Goal: Task Accomplishment & Management: Manage account settings

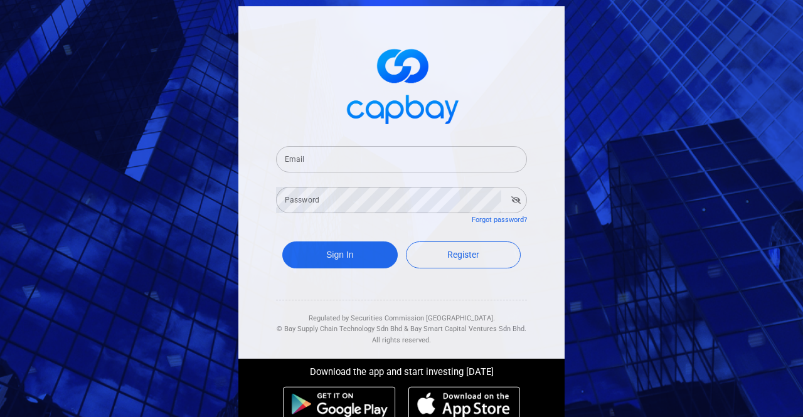
click at [312, 98] on span at bounding box center [401, 84] width 251 height 93
click at [329, 159] on input "Email" at bounding box center [401, 159] width 251 height 26
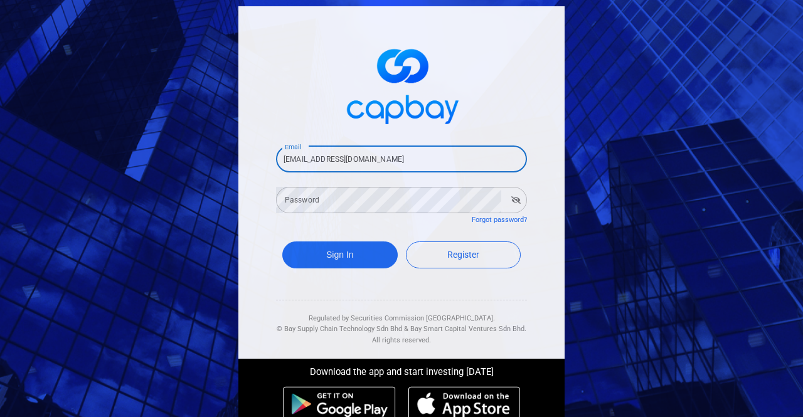
type input "[EMAIL_ADDRESS][DOMAIN_NAME]"
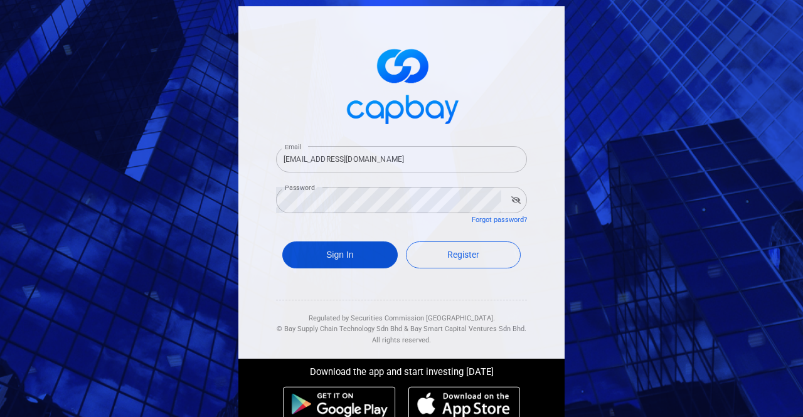
click at [328, 253] on button "Sign In" at bounding box center [339, 255] width 115 height 27
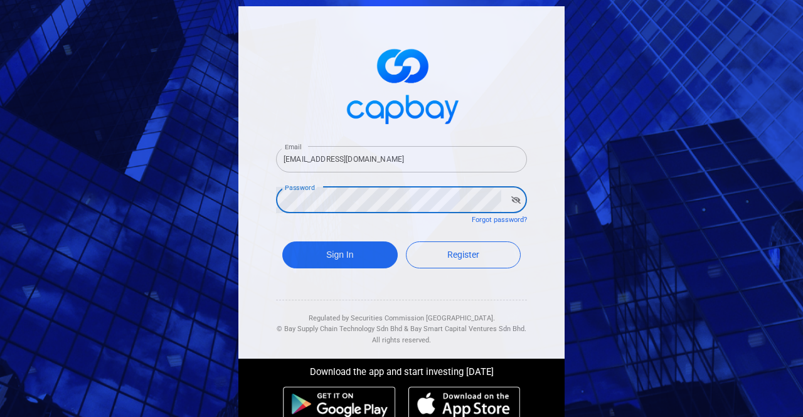
click at [232, 200] on div "Email [EMAIL_ADDRESS][DOMAIN_NAME] Email Password Password Forgot password? Sig…" at bounding box center [401, 222] width 339 height 445
click at [338, 267] on button "Sign In" at bounding box center [339, 255] width 115 height 27
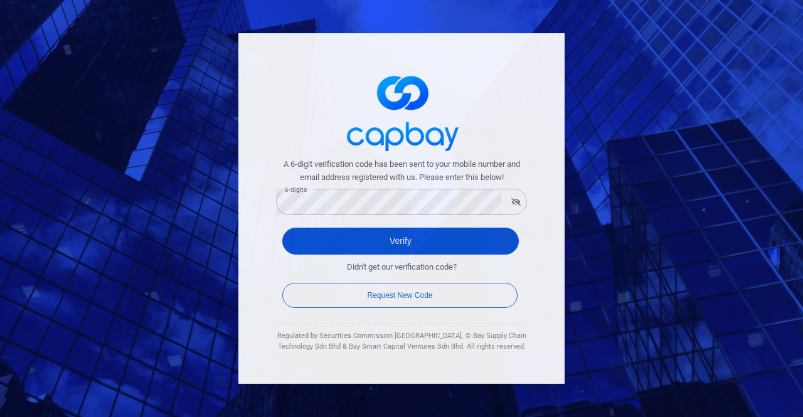
click at [360, 242] on button "Verify" at bounding box center [400, 241] width 237 height 27
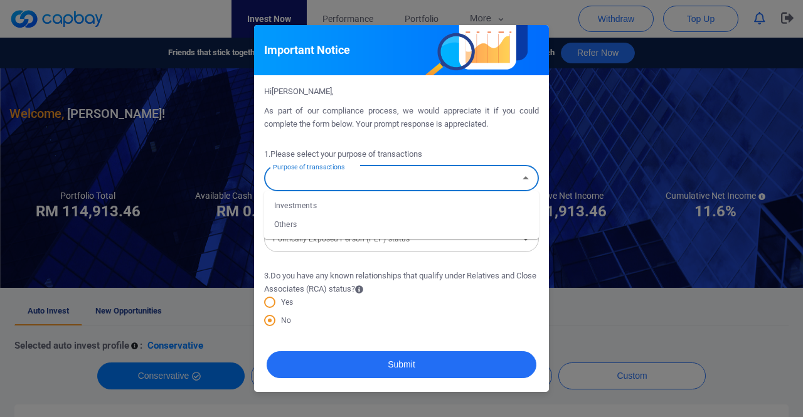
click at [424, 179] on input "Purpose of transactions" at bounding box center [391, 178] width 247 height 23
click at [321, 205] on li "Investments" at bounding box center [401, 205] width 275 height 19
type input "Investments"
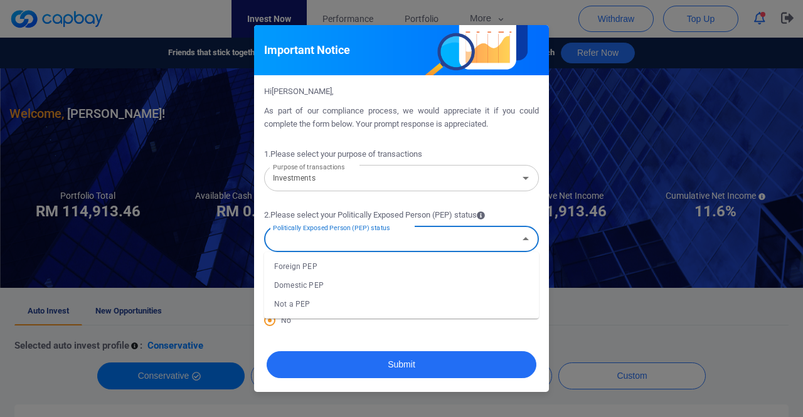
click at [356, 237] on div "Politically Exposed Person (PEP) status Politically Exposed Person (PEP) status" at bounding box center [401, 238] width 275 height 28
click at [326, 301] on li "Not a PEP" at bounding box center [401, 304] width 275 height 19
type input "Not a PEP"
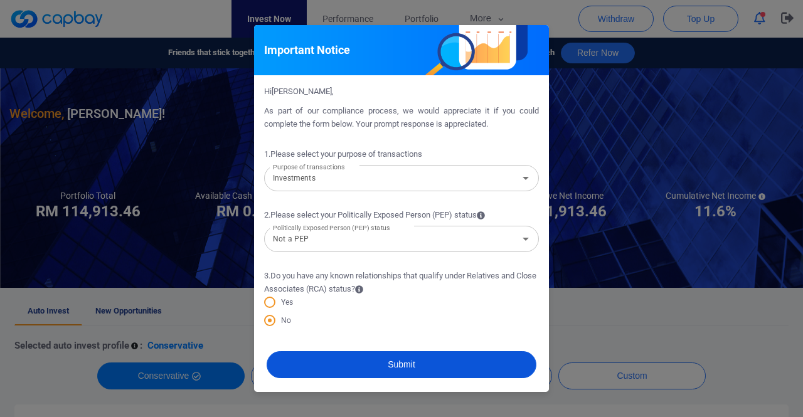
click at [393, 363] on button "Submit" at bounding box center [402, 364] width 270 height 27
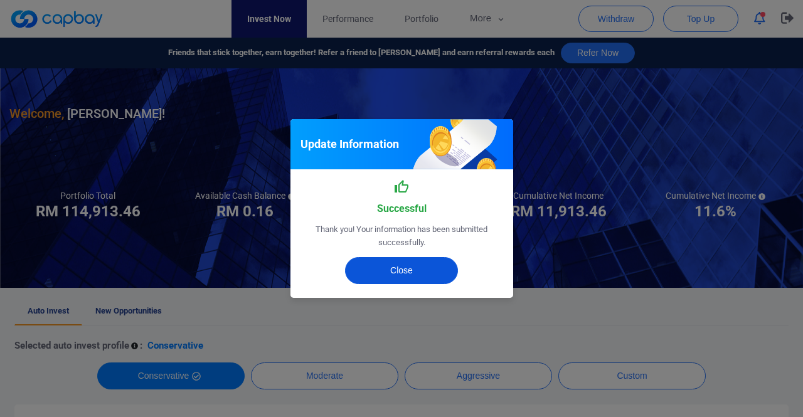
click at [392, 269] on button "Close" at bounding box center [401, 270] width 113 height 27
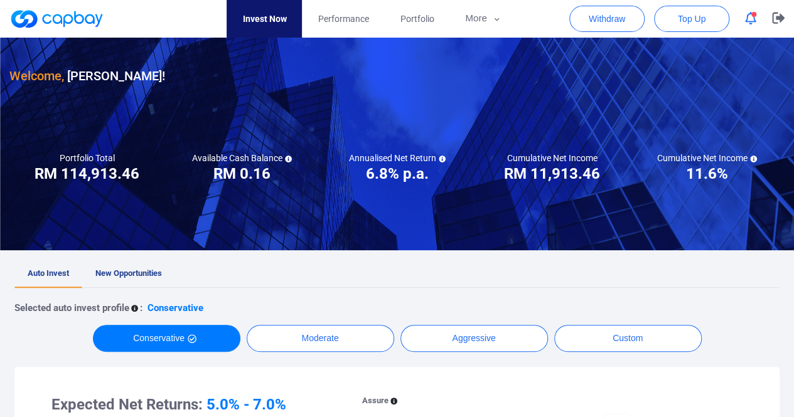
scroll to position [63, 0]
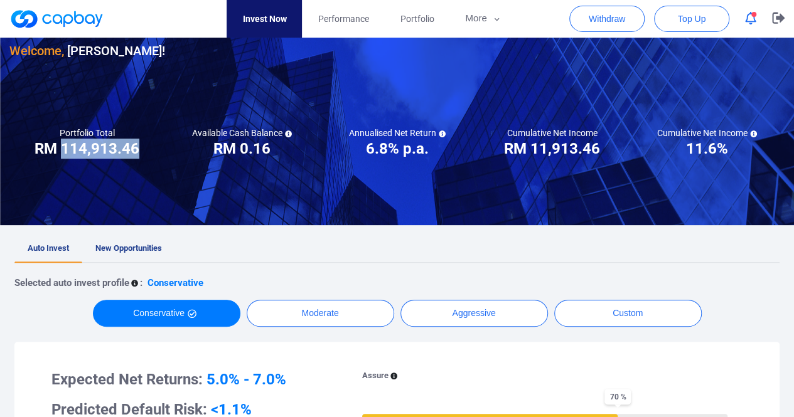
drag, startPoint x: 64, startPoint y: 151, endPoint x: 136, endPoint y: 149, distance: 71.6
click at [136, 149] on h3 "RM 114,913.46" at bounding box center [87, 149] width 105 height 20
copy h3 "114,913.46"
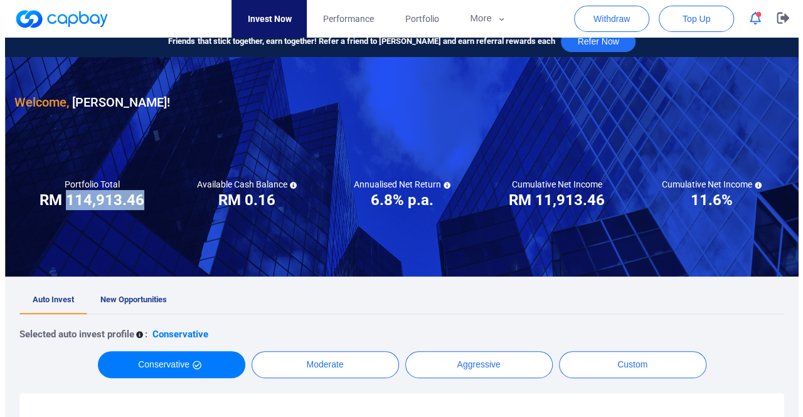
scroll to position [0, 0]
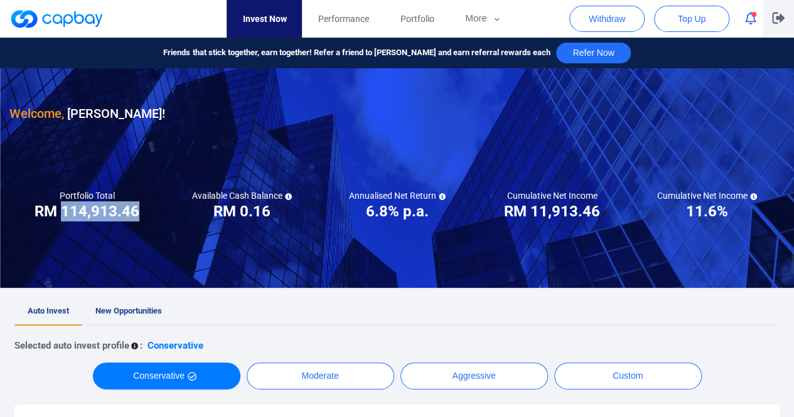
click at [774, 21] on icon "button" at bounding box center [778, 18] width 13 height 12
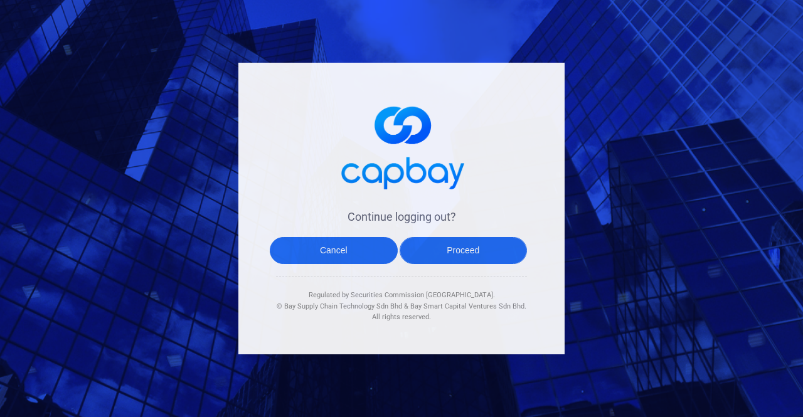
click at [438, 253] on button "Proceed" at bounding box center [464, 250] width 128 height 27
